Goal: Obtain resource: Obtain resource

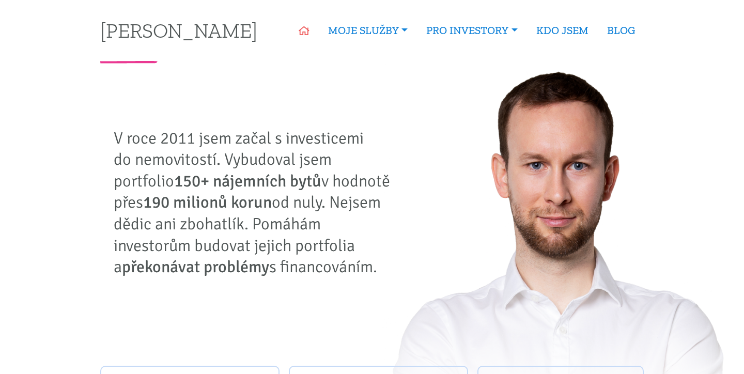
click at [300, 34] on icon at bounding box center [304, 30] width 11 height 9
click at [621, 34] on link "BLOG" at bounding box center [621, 31] width 47 height 24
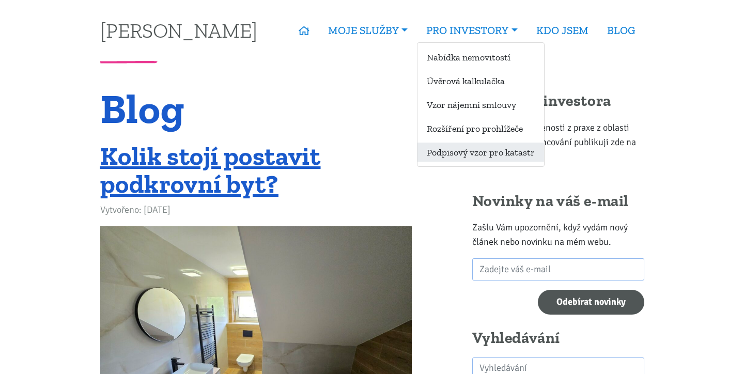
click at [493, 151] on link "Podpisový vzor pro katastr" at bounding box center [481, 152] width 127 height 19
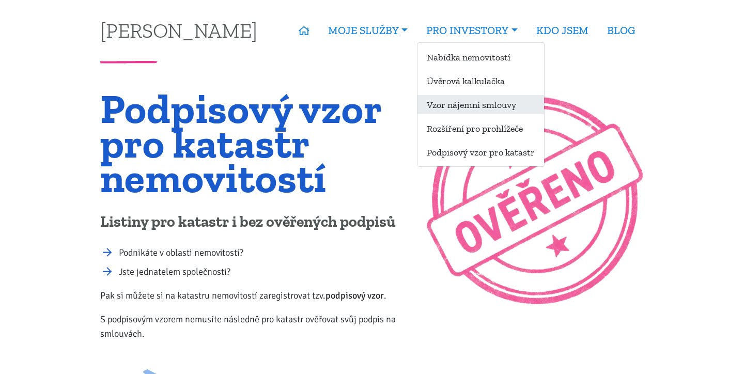
click at [486, 110] on link "Vzor nájemní smlouvy" at bounding box center [481, 104] width 127 height 19
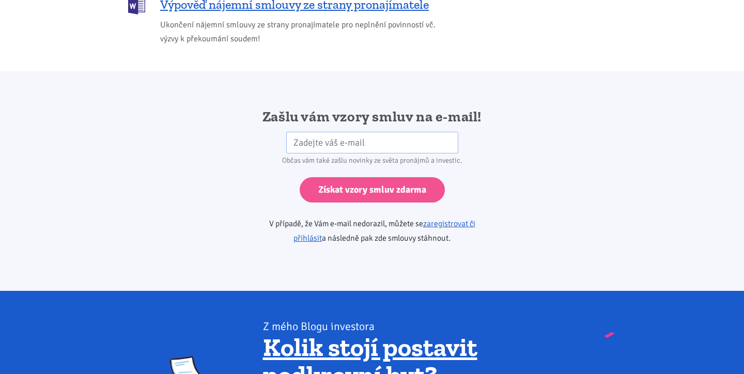
scroll to position [1672, 0]
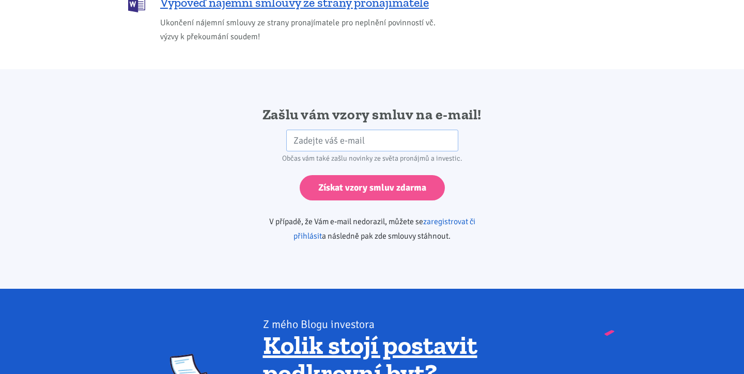
click at [433, 217] on link "zaregistrovat či přihlásit" at bounding box center [385, 229] width 182 height 25
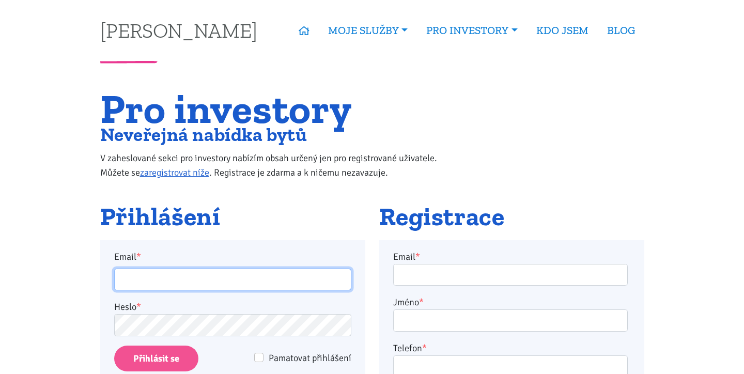
drag, startPoint x: 195, startPoint y: 273, endPoint x: 182, endPoint y: 277, distance: 13.9
click at [195, 273] on input "Email *" at bounding box center [232, 280] width 237 height 22
click at [182, 277] on input "Email *" at bounding box center [232, 280] width 237 height 22
type input "[EMAIL_ADDRESS][DOMAIN_NAME]"
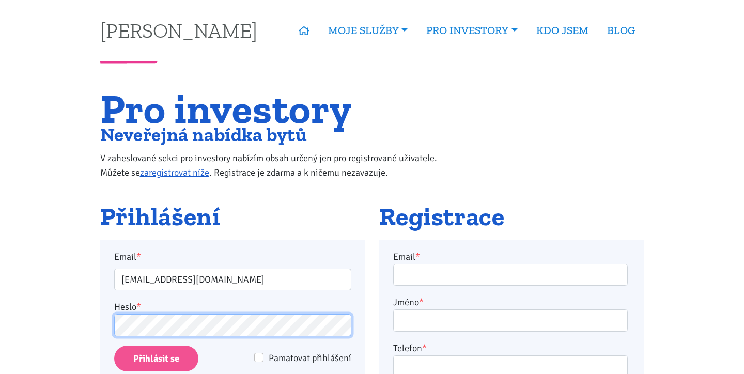
click at [156, 358] on input "Přihlásit se" at bounding box center [156, 359] width 84 height 26
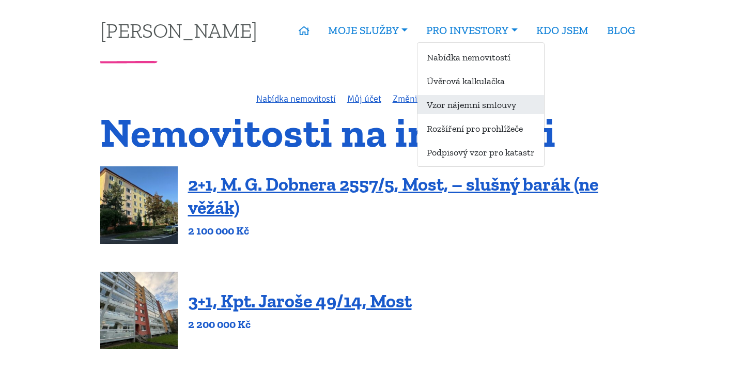
click at [474, 108] on link "Vzor nájemní smlouvy" at bounding box center [481, 104] width 127 height 19
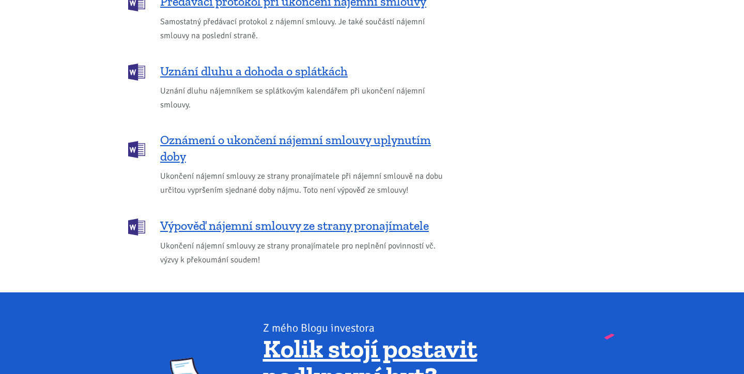
scroll to position [1447, 0]
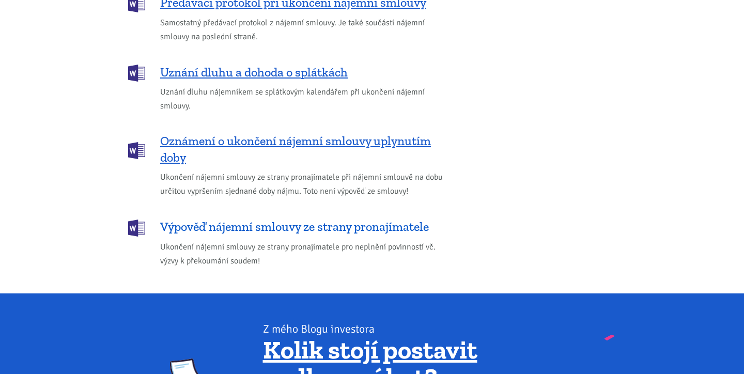
click at [279, 219] on span "Výpověď nájemní smlouvy ze strany pronajímatele" at bounding box center [294, 227] width 269 height 17
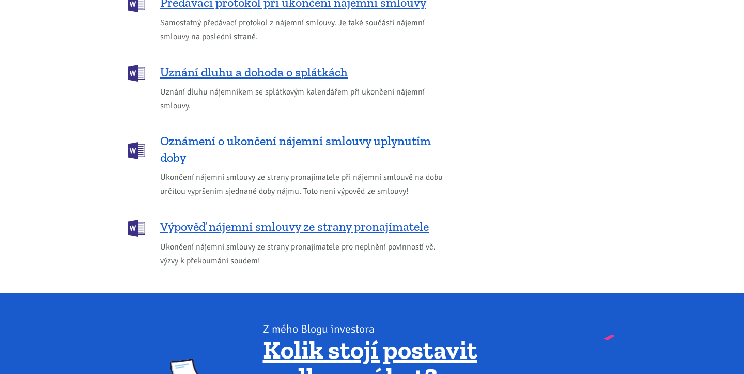
click at [329, 133] on span "Oznámení o ukončení nájemní smlouvy uplynutím doby" at bounding box center [304, 149] width 288 height 33
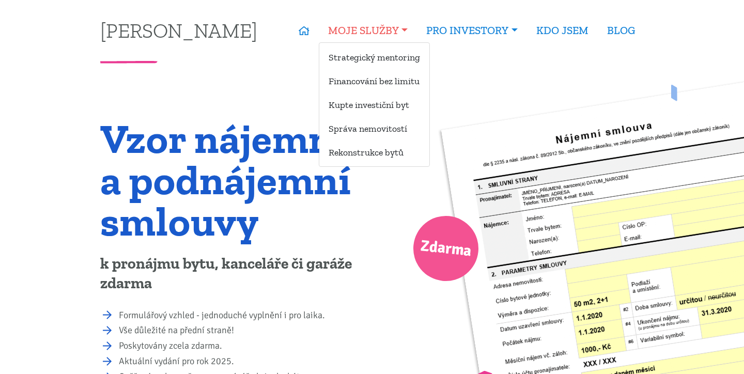
scroll to position [0, 0]
click at [357, 103] on link "Kupte investiční byt" at bounding box center [374, 104] width 110 height 19
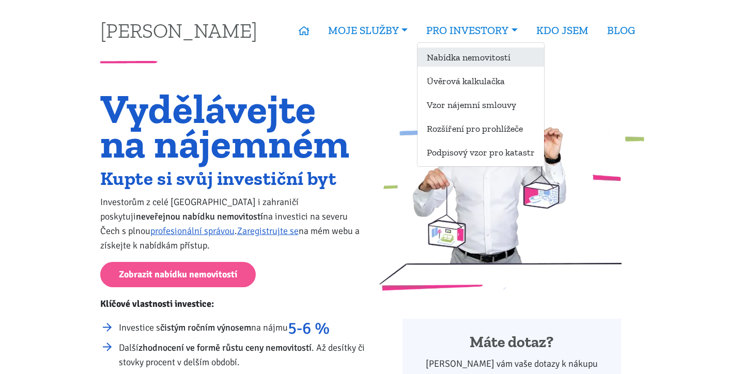
click at [477, 53] on link "Nabídka nemovitostí" at bounding box center [481, 57] width 127 height 19
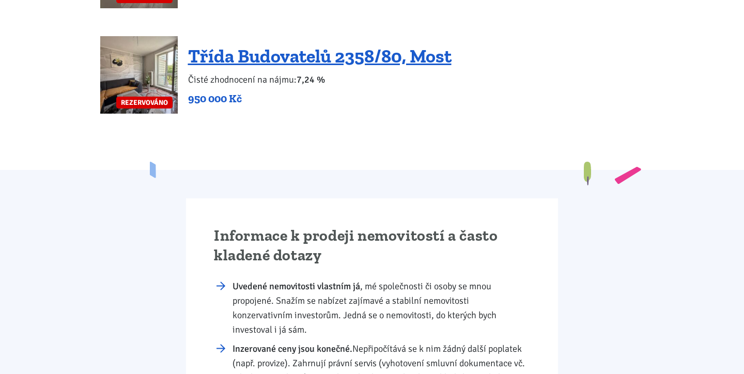
scroll to position [2668, 0]
